Goal: Navigation & Orientation: Find specific page/section

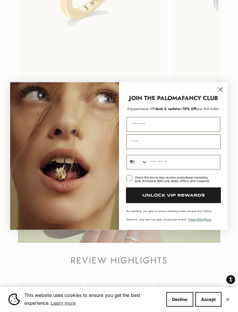
scroll to position [1084, 0]
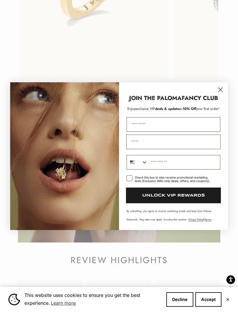
click at [219, 91] on icon "Close dialog" at bounding box center [221, 89] width 4 height 4
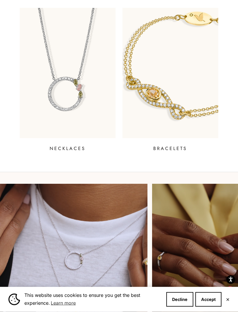
scroll to position [327, 0]
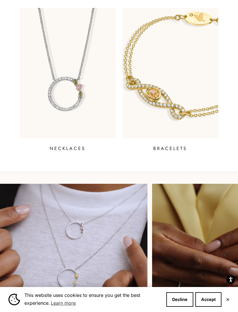
click at [62, 147] on p "NECKLACES" at bounding box center [68, 148] width 36 height 7
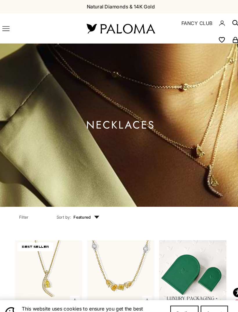
click at [6, 26] on icon "Primary navigation" at bounding box center [9, 27] width 7 height 7
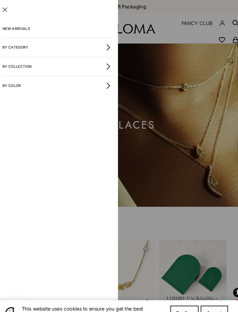
click at [20, 48] on button "By Category" at bounding box center [58, 45] width 105 height 18
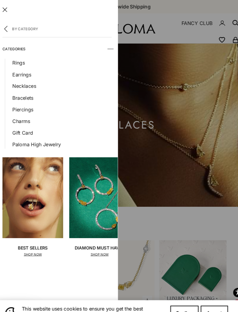
click at [18, 74] on link "Earrings" at bounding box center [62, 71] width 95 height 8
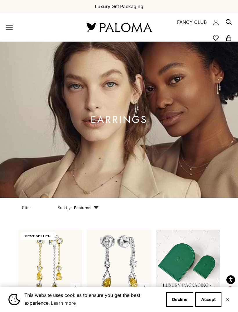
click at [8, 26] on icon "Primary navigation" at bounding box center [9, 27] width 7 height 7
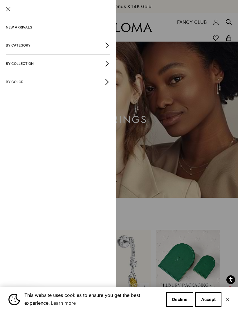
click at [15, 62] on button "By Collection" at bounding box center [58, 64] width 105 height 18
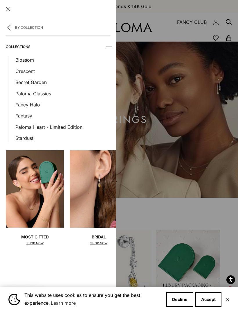
click at [24, 59] on link "Blossom" at bounding box center [62, 60] width 95 height 8
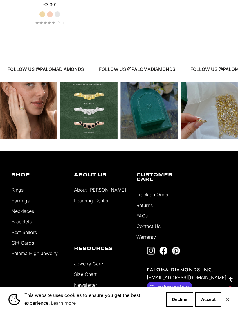
scroll to position [539, 0]
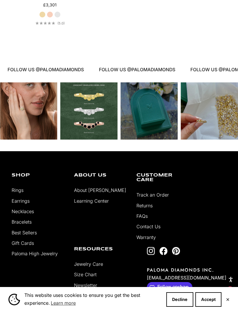
click at [19, 224] on link "Bracelets" at bounding box center [22, 222] width 20 height 6
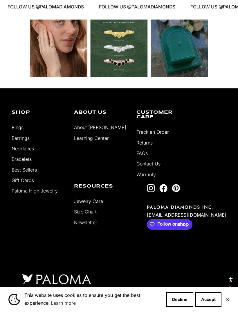
scroll to position [614, 0]
